Goal: Information Seeking & Learning: Learn about a topic

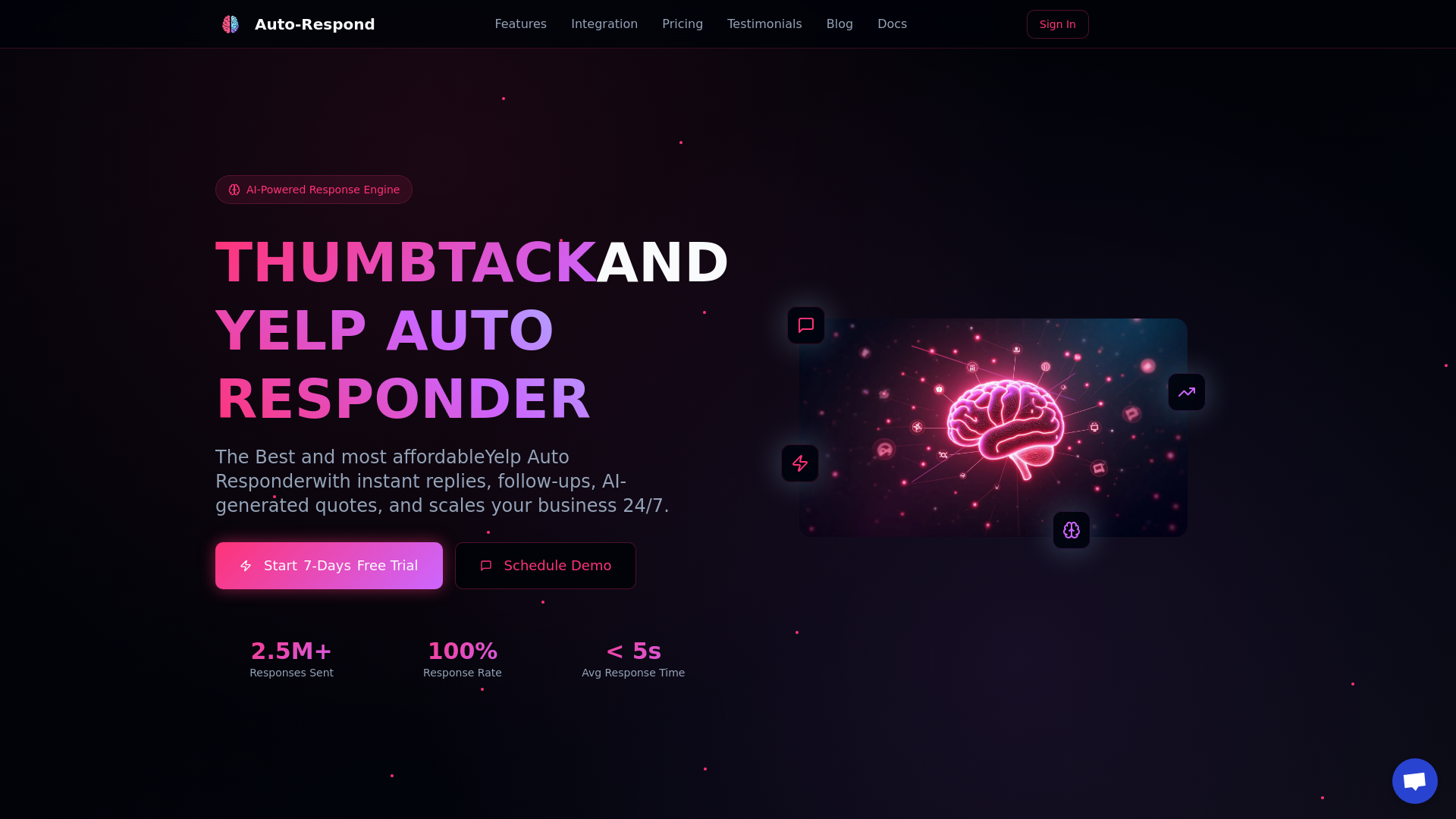
click at [827, 24] on link "Blog" at bounding box center [839, 24] width 26 height 18
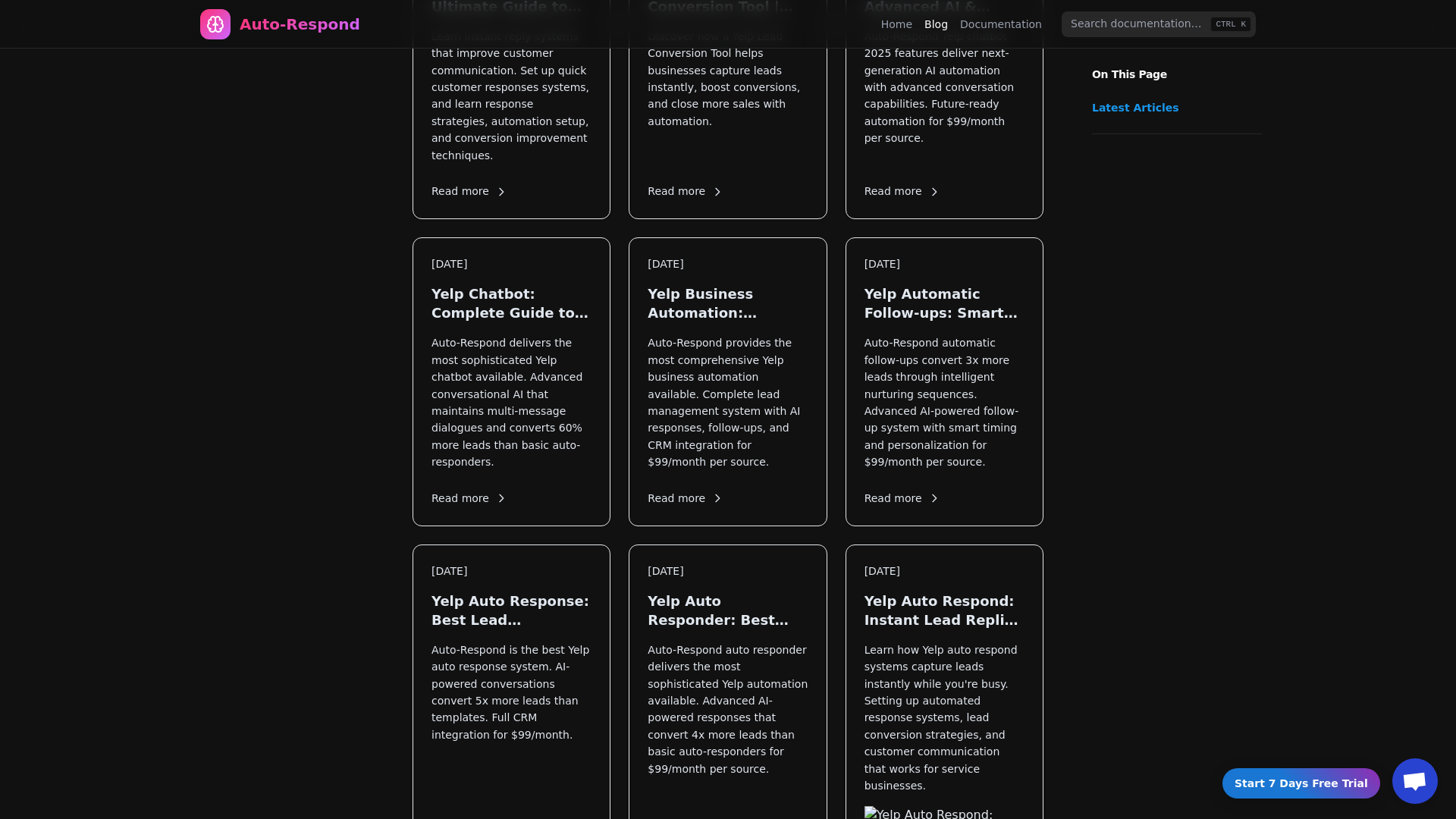
scroll to position [1568, 0]
